Goal: Navigation & Orientation: Find specific page/section

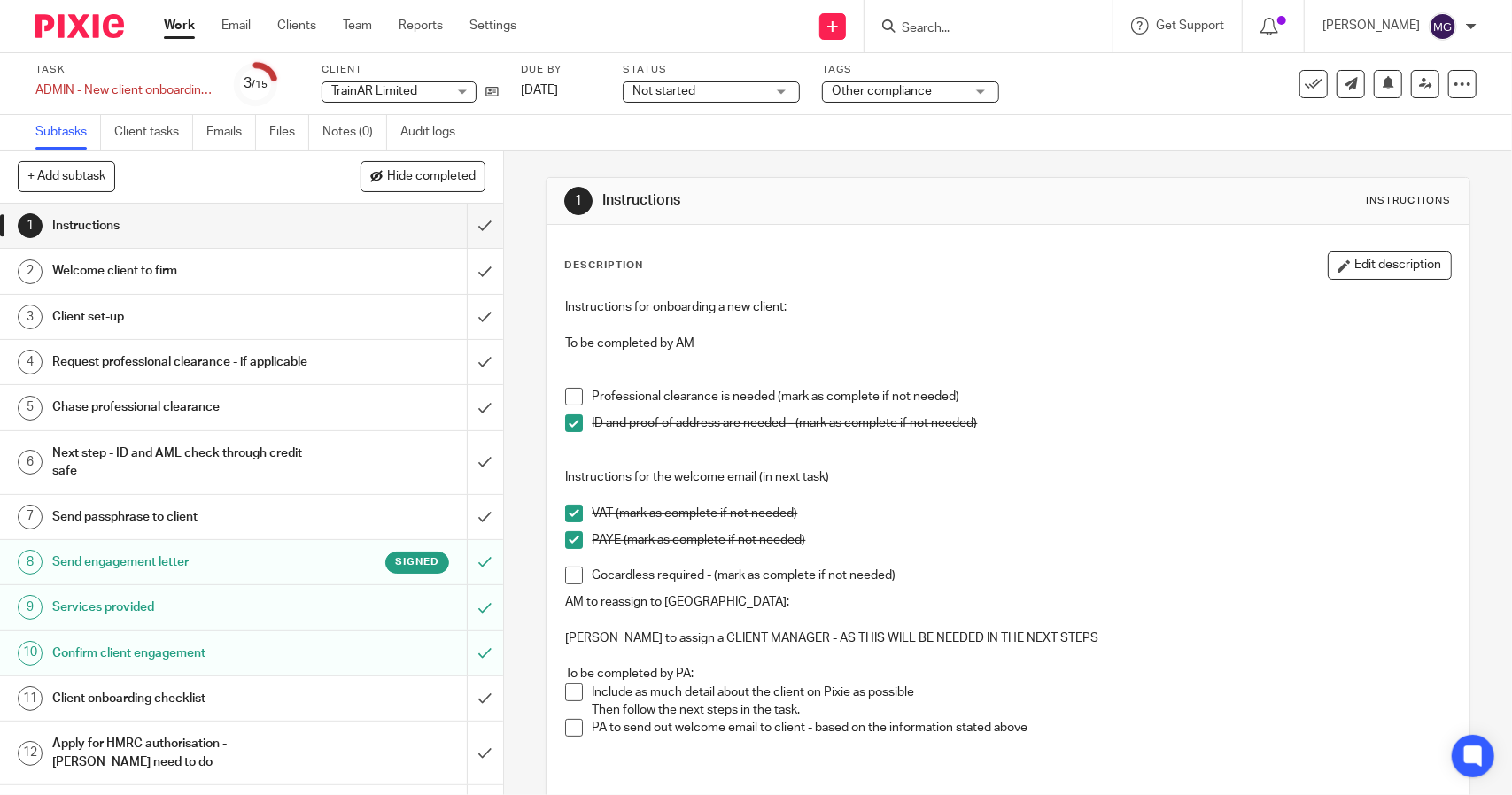
click at [104, 31] on img at bounding box center [79, 26] width 89 height 24
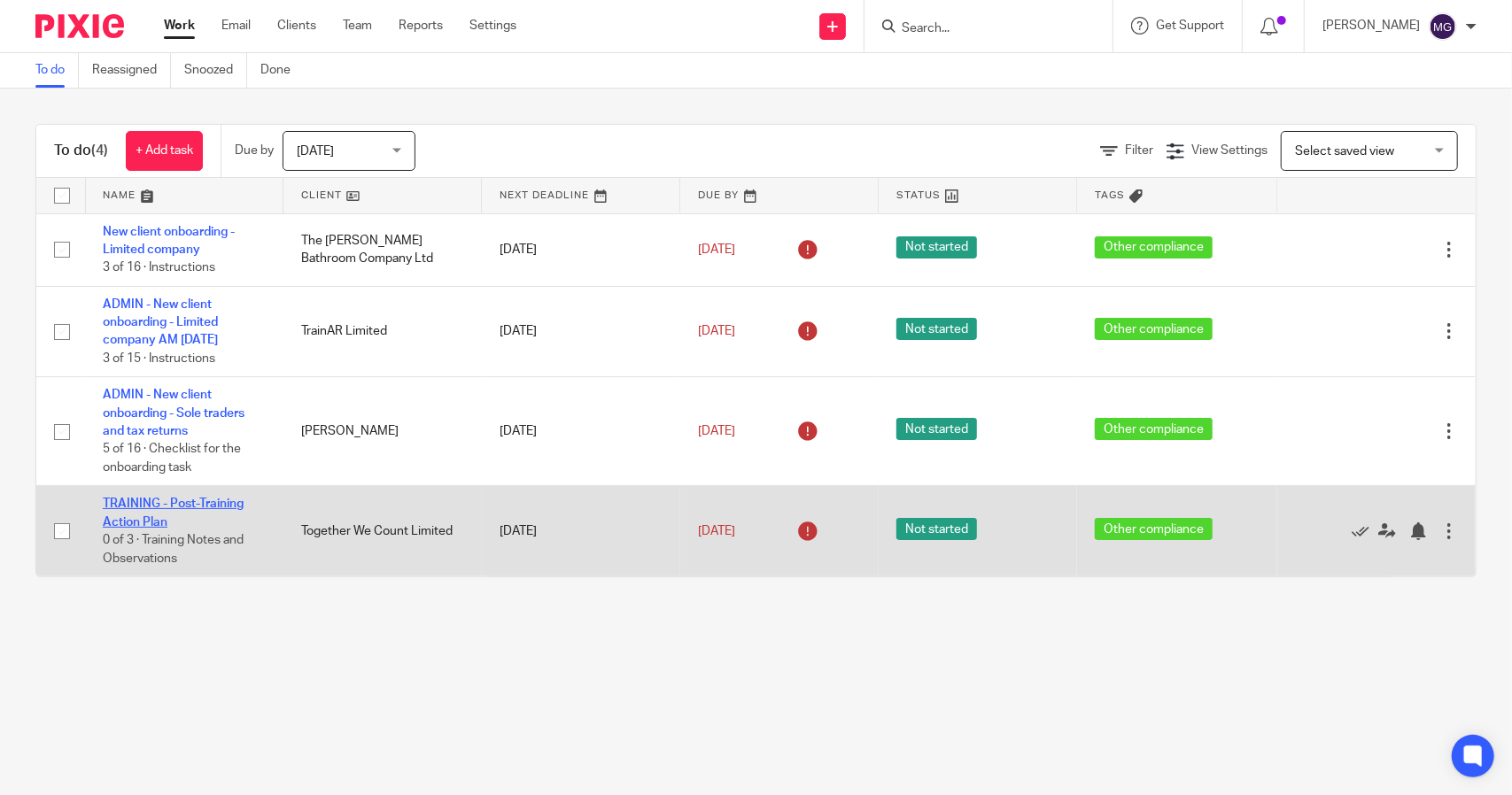
click at [204, 501] on link "TRAINING - Post-Training Action Plan" at bounding box center [173, 513] width 141 height 30
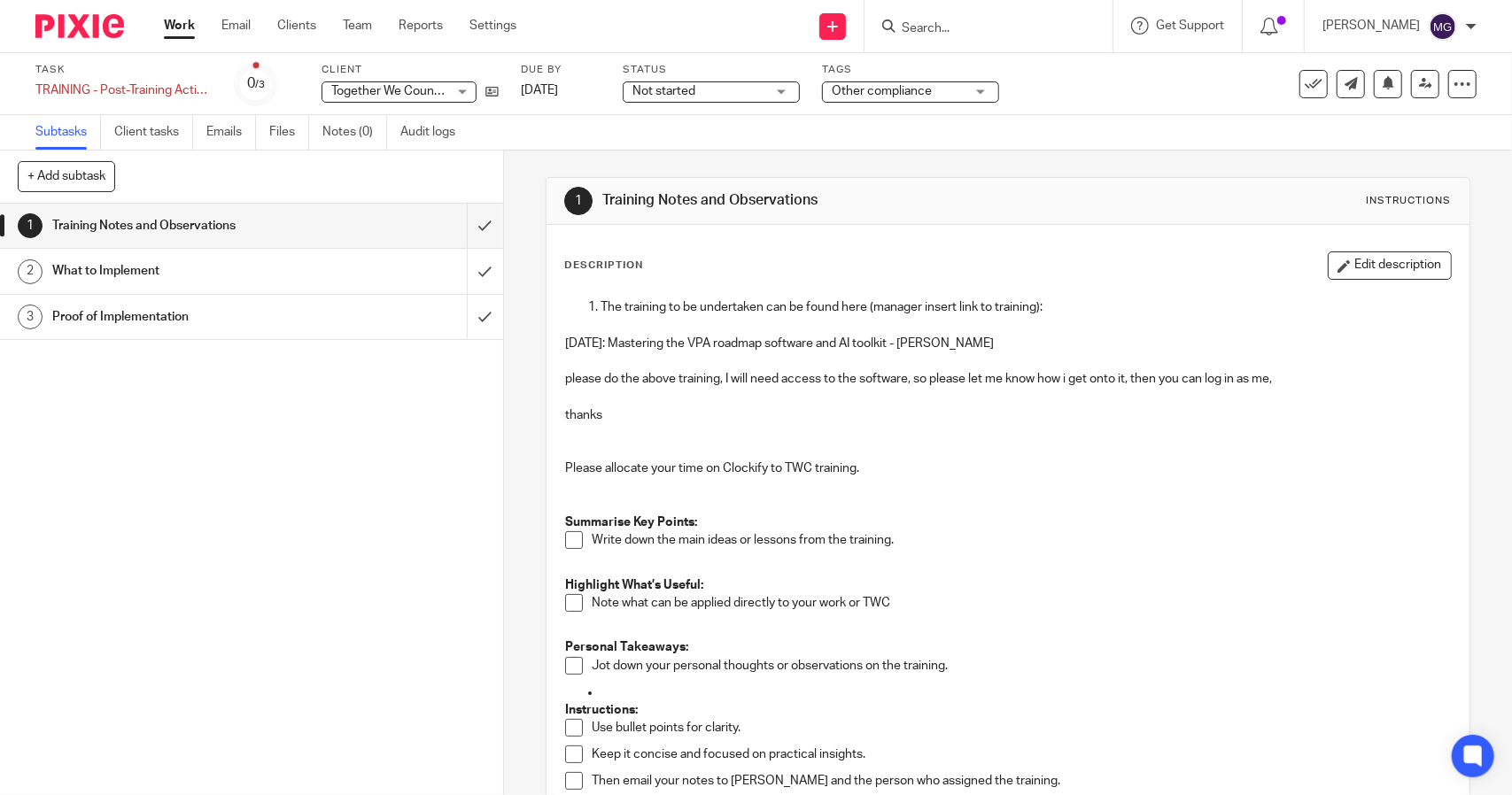
click at [245, 437] on div "1 Training Notes and Observations 2 What to Implement 3 Proof of Implementation" at bounding box center [251, 499] width 503 height 591
